Goal: Transaction & Acquisition: Download file/media

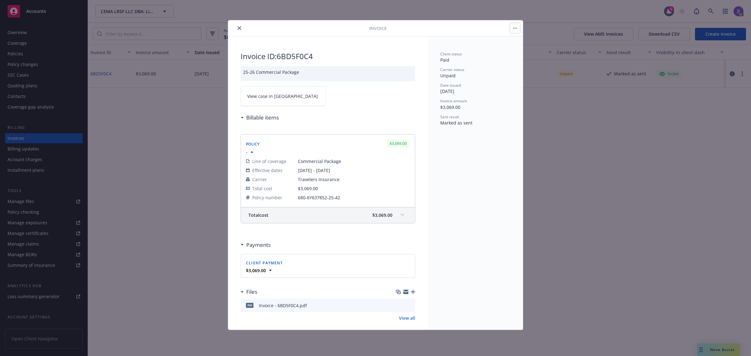
drag, startPoint x: 240, startPoint y: 29, endPoint x: 316, endPoint y: 30, distance: 75.2
click at [240, 29] on icon "close" at bounding box center [240, 28] width 4 height 4
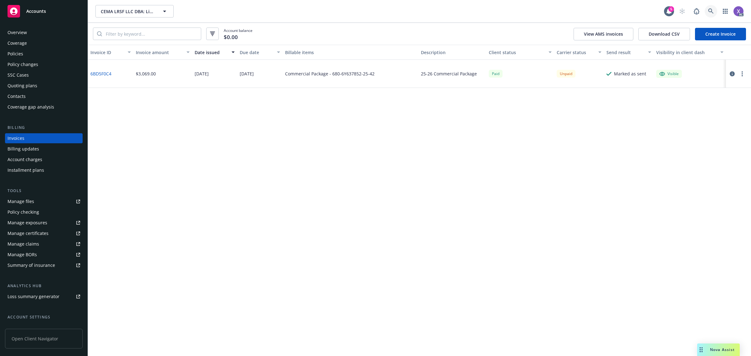
click at [713, 13] on icon at bounding box center [712, 11] width 6 height 6
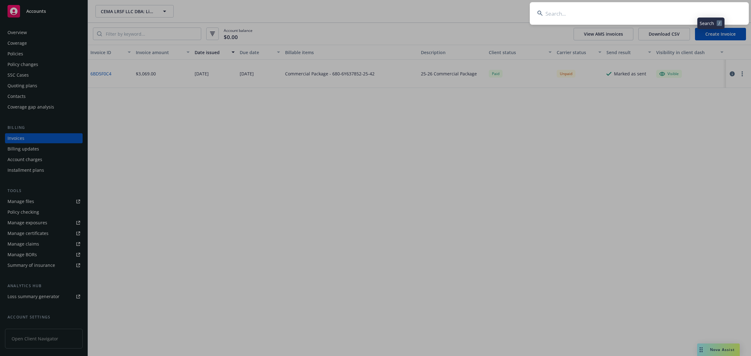
click at [592, 10] on input at bounding box center [639, 13] width 219 height 23
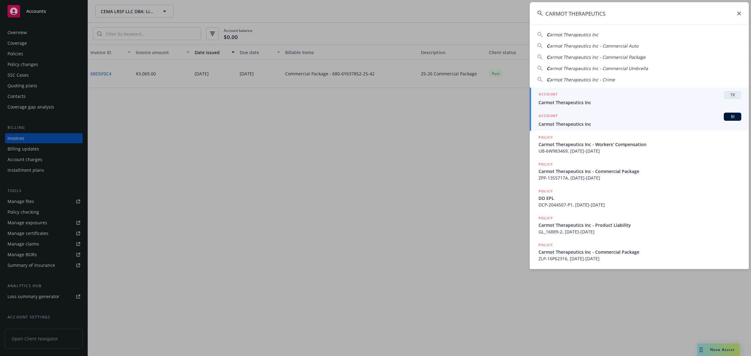
type input "CARMOT THERAPEUTICS"
click at [587, 123] on span "Carmot Therapeutics Inc" at bounding box center [640, 124] width 203 height 7
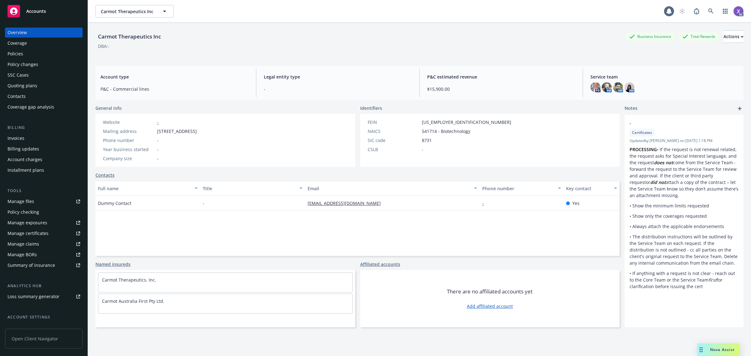
click at [21, 138] on div "Invoices" at bounding box center [16, 138] width 17 height 10
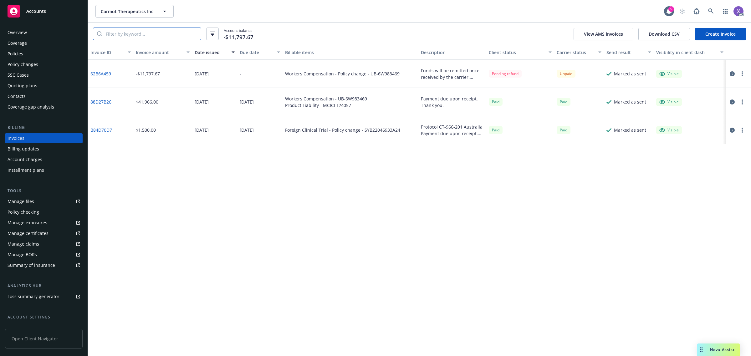
click at [152, 37] on input "search" at bounding box center [151, 34] width 99 height 12
paste input "UB 6W983469"
type input "UB 6W983469"
click at [104, 101] on link "88D27B26" at bounding box center [100, 102] width 21 height 7
click at [488, 231] on div "Invoice ID Invoice amount Date issued Due date Billable items Description Clien…" at bounding box center [419, 201] width 663 height 312
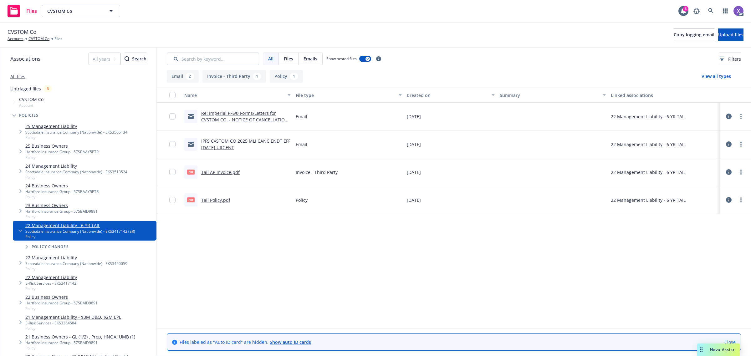
click at [233, 168] on div "pdf Tail AP Invoice.pdf" at bounding box center [211, 172] width 55 height 13
click at [230, 174] on link "Tail AP Invoice.pdf" at bounding box center [220, 172] width 39 height 6
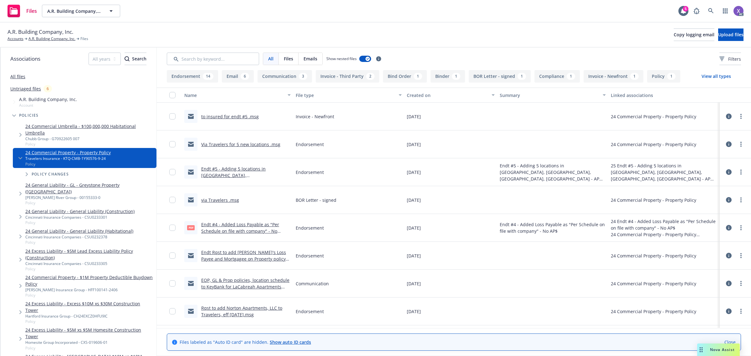
click at [266, 225] on link "Endt #4 - Added Loss Payable as "Per Schedule on file with company" - No AP$.pdf" at bounding box center [240, 231] width 78 height 19
click at [325, 172] on div "Endorsement" at bounding box center [348, 172] width 111 height 28
click at [306, 171] on span "Endorsement" at bounding box center [310, 172] width 28 height 7
click at [272, 170] on link "Endt #5 - Adding 5 locations in PA, MA, RI, CT - AP $20,983.00.msg" at bounding box center [244, 182] width 87 height 32
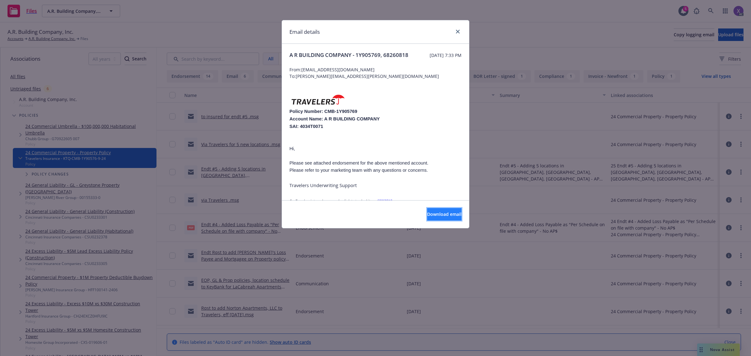
click at [430, 215] on span "Download email" at bounding box center [444, 214] width 34 height 6
click at [459, 34] on link "close" at bounding box center [458, 32] width 8 height 8
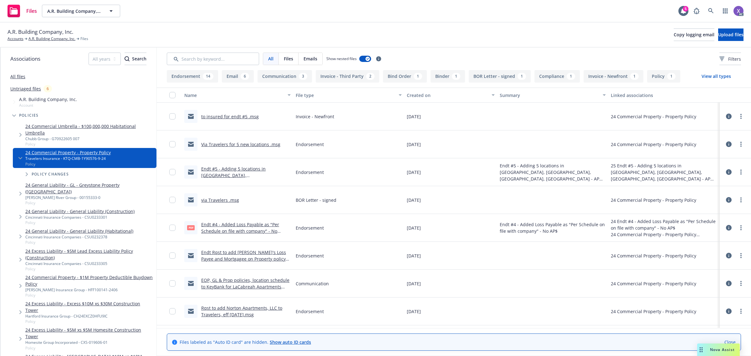
click at [249, 117] on link "to insured for endt #5 .msg" at bounding box center [230, 117] width 58 height 6
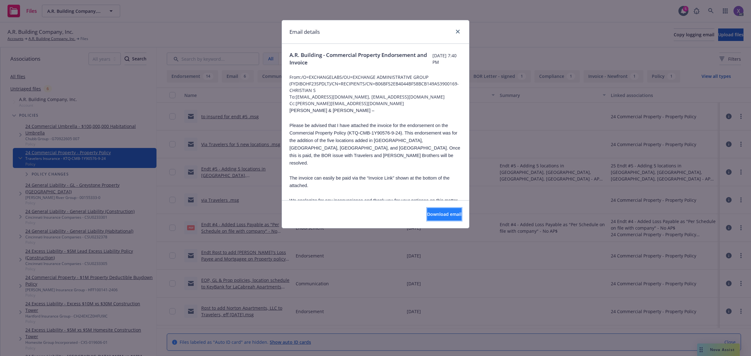
click at [452, 213] on button "Download email" at bounding box center [444, 214] width 34 height 13
click at [457, 30] on icon "close" at bounding box center [458, 32] width 4 height 4
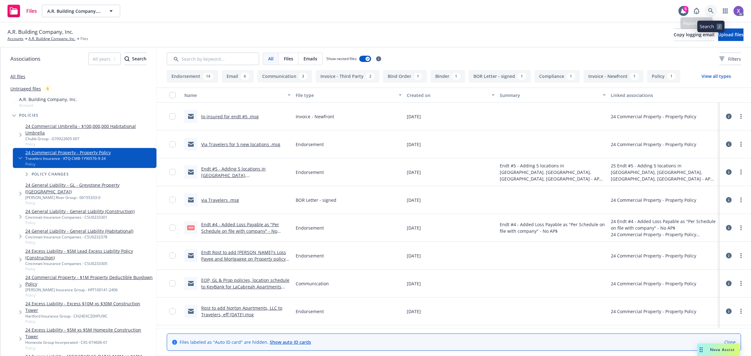
click at [709, 9] on icon at bounding box center [712, 11] width 6 height 6
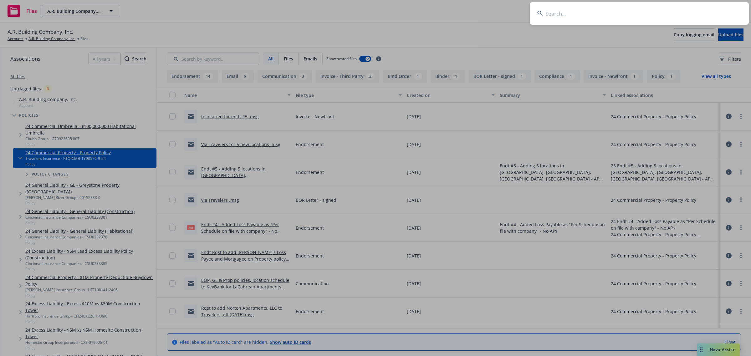
click at [627, 10] on input at bounding box center [639, 13] width 219 height 23
type input "[PERSON_NAME] Development Company LLC"
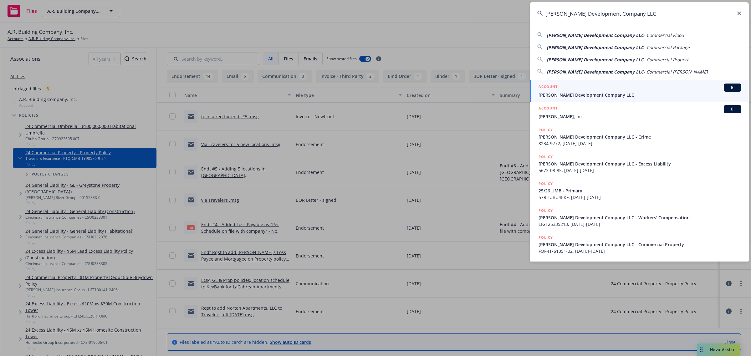
click at [577, 95] on span "[PERSON_NAME] Development Company LLC" at bounding box center [640, 95] width 203 height 7
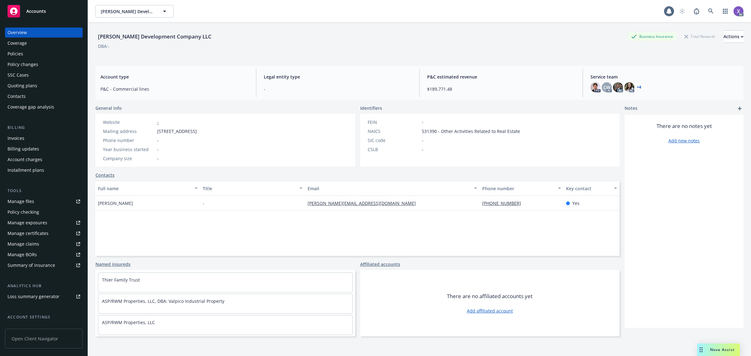
click at [14, 137] on div "Invoices" at bounding box center [16, 138] width 17 height 10
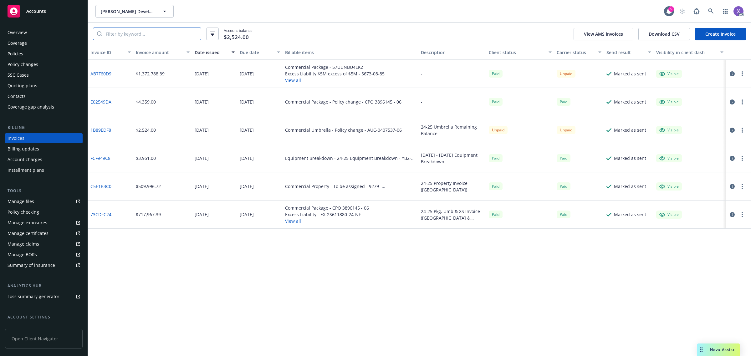
click at [124, 38] on input "search" at bounding box center [151, 34] width 99 height 12
paste input "EX-2S611880"
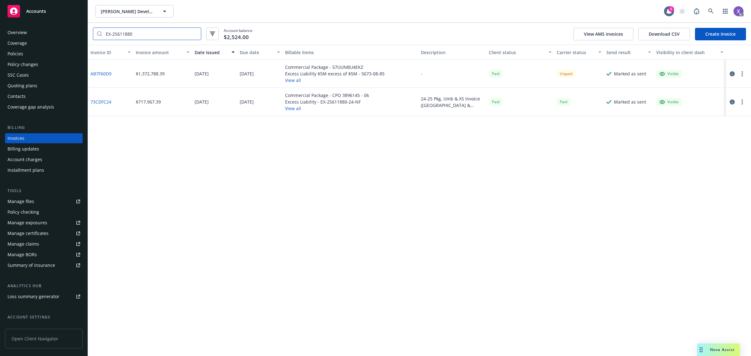
type input "EX-2S611880"
click at [100, 75] on link "AB7F60D9" at bounding box center [100, 73] width 21 height 7
click at [102, 74] on link "AB7F60D9" at bounding box center [100, 73] width 21 height 7
click at [22, 53] on div "Policies" at bounding box center [16, 54] width 16 height 10
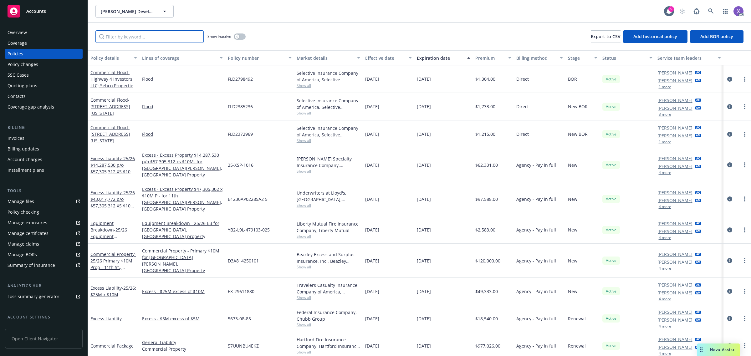
click at [132, 39] on input "Filter by keyword..." at bounding box center [149, 36] width 108 height 13
paste input "EX-2S611880"
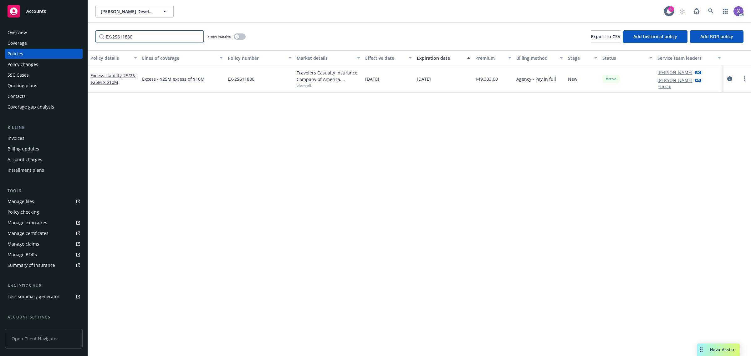
type input "EX-2S611880"
click at [730, 77] on icon "circleInformation" at bounding box center [730, 78] width 5 height 5
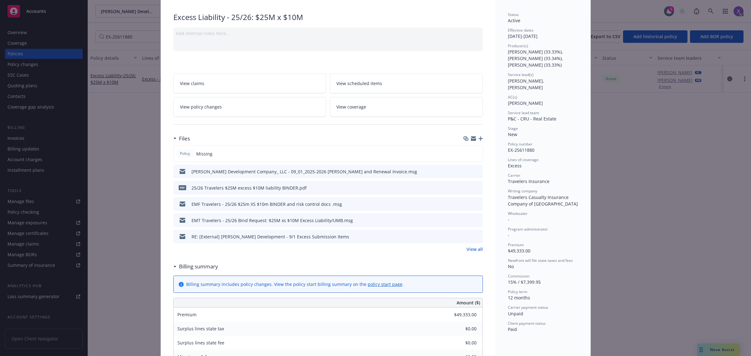
scroll to position [39, 0]
click at [467, 250] on link "View all" at bounding box center [475, 249] width 16 height 7
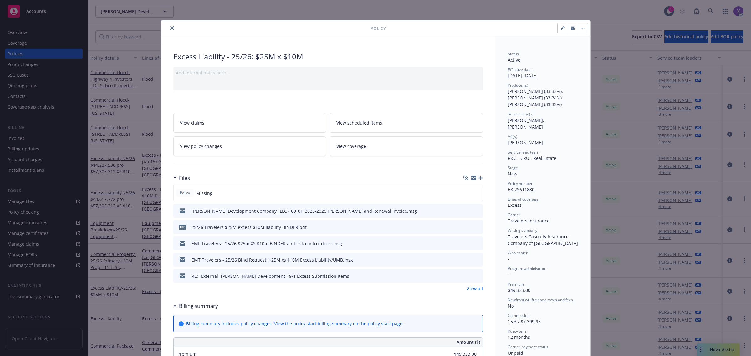
click at [168, 28] on button "close" at bounding box center [172, 28] width 8 height 8
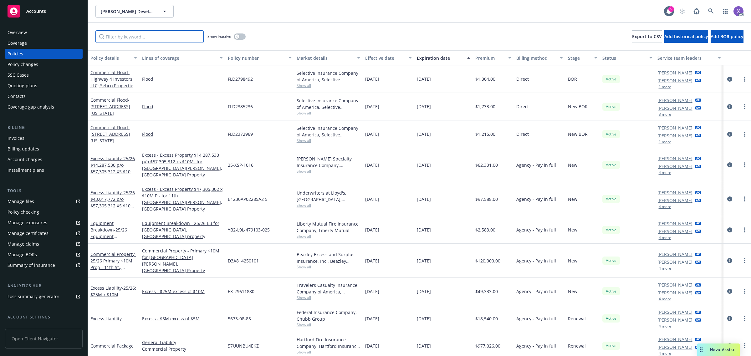
click at [126, 38] on input "Filter by keyword..." at bounding box center [149, 36] width 108 height 13
paste input "EX-2S611880"
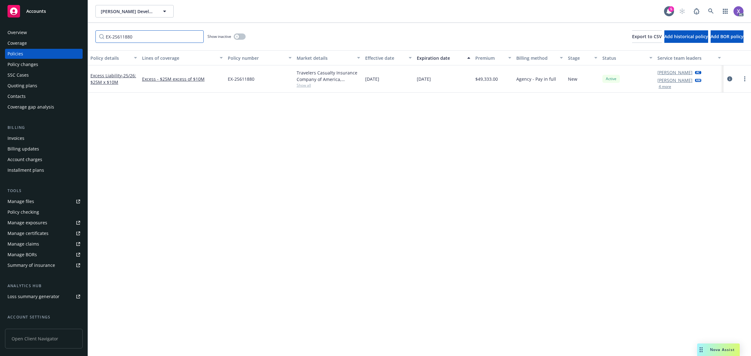
type input "EX-2S611880"
click at [19, 138] on div "Invoices" at bounding box center [16, 138] width 17 height 10
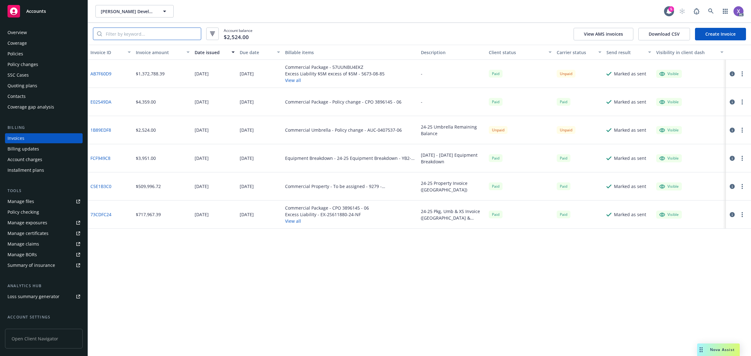
click at [129, 32] on input "search" at bounding box center [151, 34] width 99 height 12
paste input "EX-2S611880"
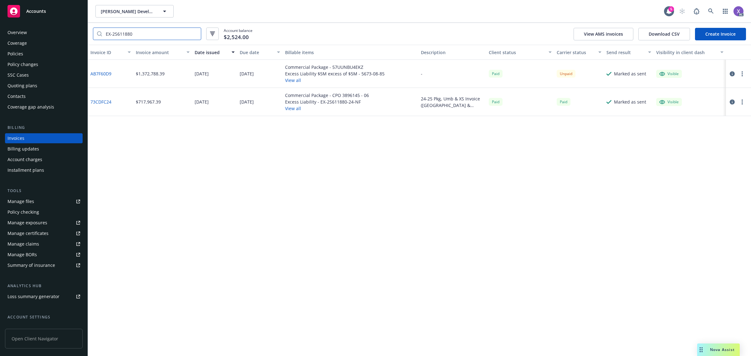
type input "EX-2S611880"
click at [106, 71] on link "AB7F60D9" at bounding box center [100, 73] width 21 height 7
click at [713, 14] on link at bounding box center [711, 11] width 13 height 13
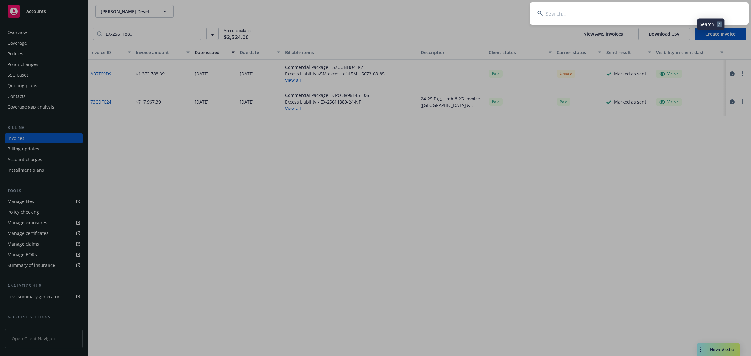
click at [623, 13] on input at bounding box center [639, 13] width 219 height 23
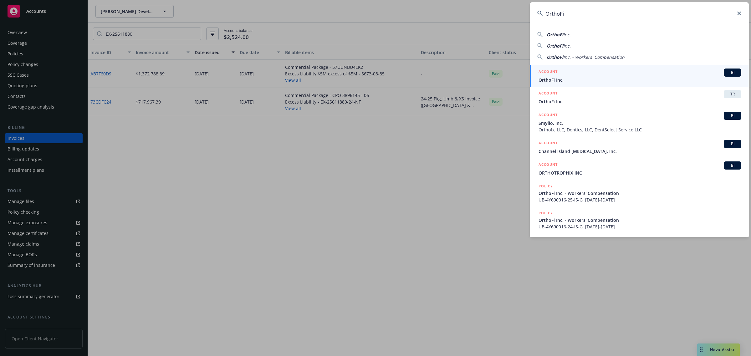
type input "OrthoFi"
click at [568, 83] on link "ACCOUNT BI OrthoFi Inc." at bounding box center [639, 76] width 219 height 22
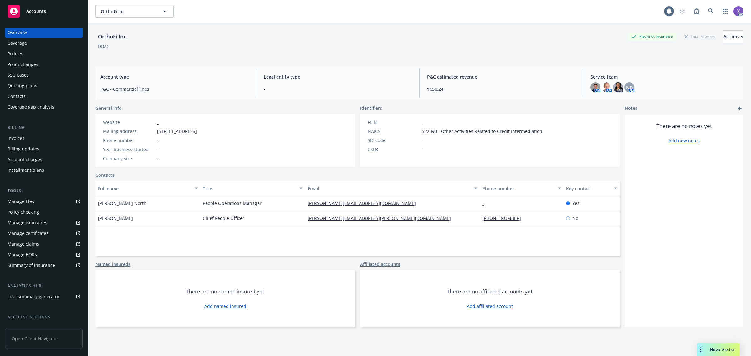
click at [13, 141] on div "Invoices" at bounding box center [16, 138] width 17 height 10
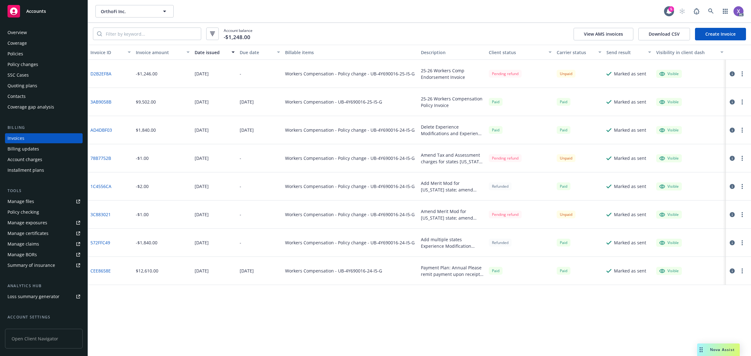
click at [373, 80] on div "Workers Compensation - Policy change - UB-4Y690016-25-I5-G" at bounding box center [351, 74] width 136 height 28
drag, startPoint x: 369, startPoint y: 76, endPoint x: 396, endPoint y: 76, distance: 27.6
click at [396, 76] on div "Workers Compensation - Policy change - UB-4Y690016-25-I5-G" at bounding box center [350, 73] width 130 height 7
copy div "UB-4Y690016"
